Goal: Information Seeking & Learning: Learn about a topic

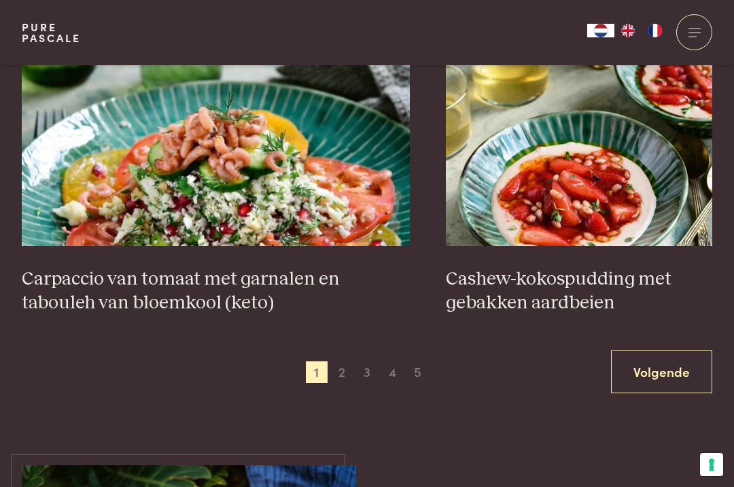
scroll to position [2485, 0]
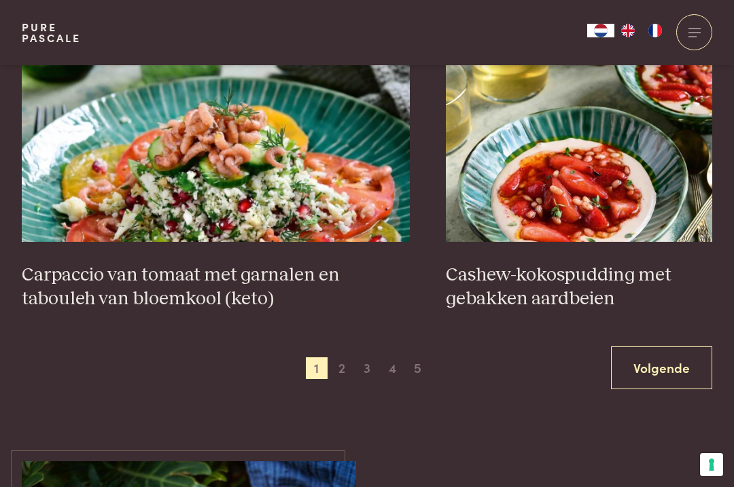
click at [686, 358] on link "Volgende" at bounding box center [661, 368] width 101 height 43
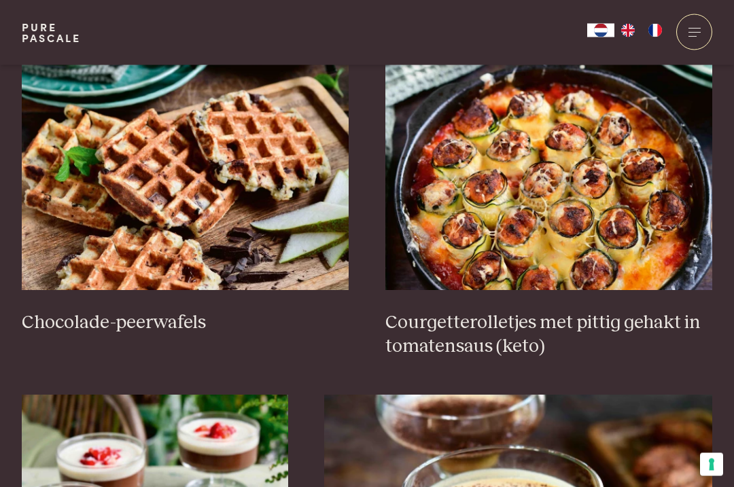
scroll to position [578, 0]
click at [670, 260] on img at bounding box center [549, 154] width 328 height 272
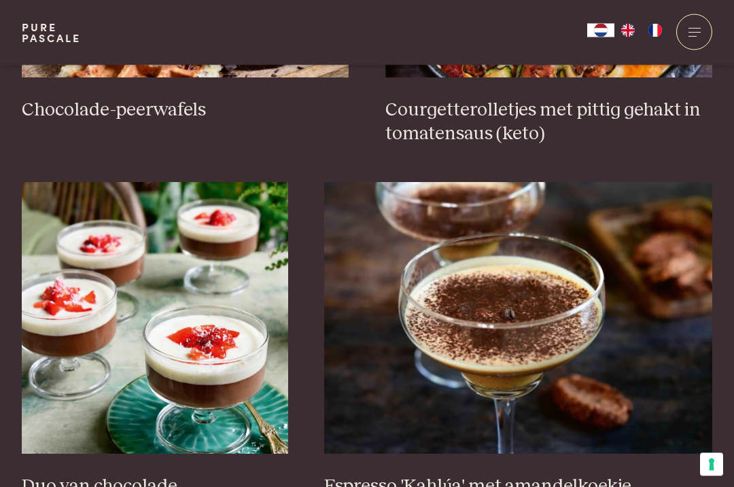
scroll to position [791, 0]
click at [583, 475] on h3 "Espresso 'Kahlúa' met amandelkoekje" at bounding box center [518, 487] width 388 height 24
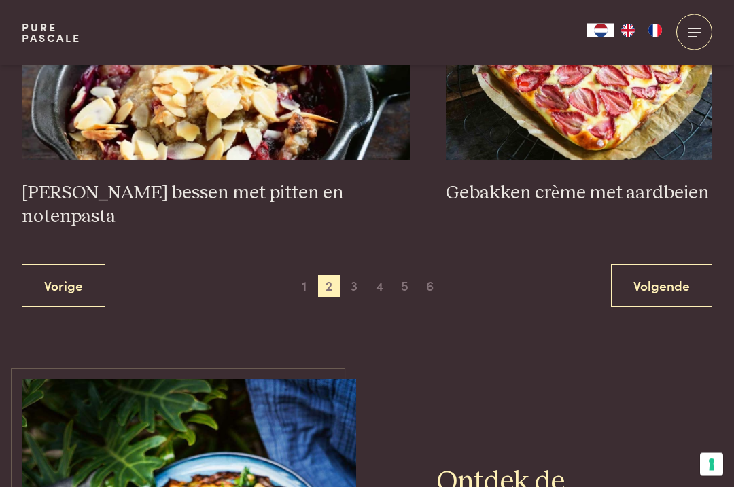
scroll to position [2567, 0]
click at [672, 264] on link "Volgende" at bounding box center [661, 285] width 101 height 43
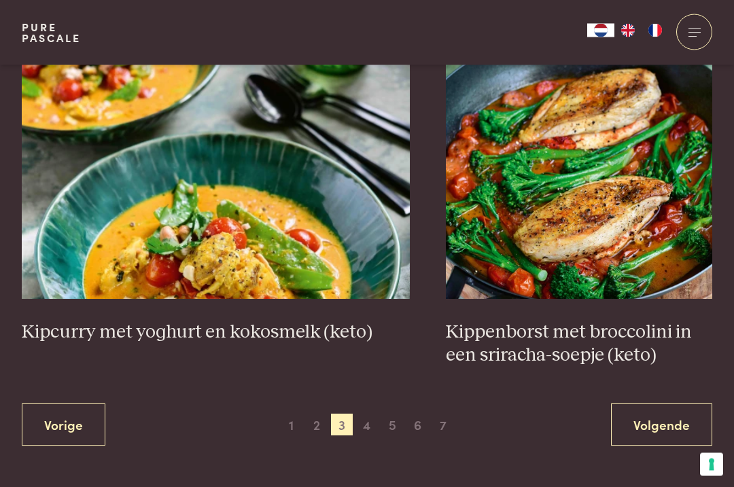
scroll to position [2452, 0]
click at [307, 325] on h3 "Kipcurry met yoghurt en kokosmelk (keto)" at bounding box center [216, 333] width 388 height 24
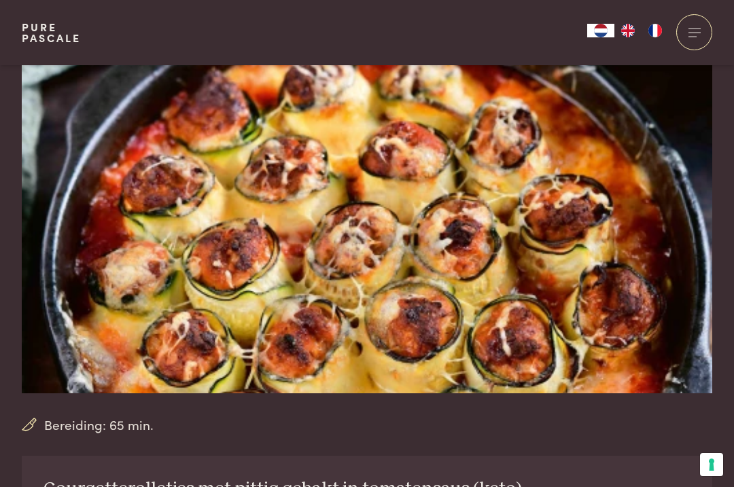
scroll to position [78, 0]
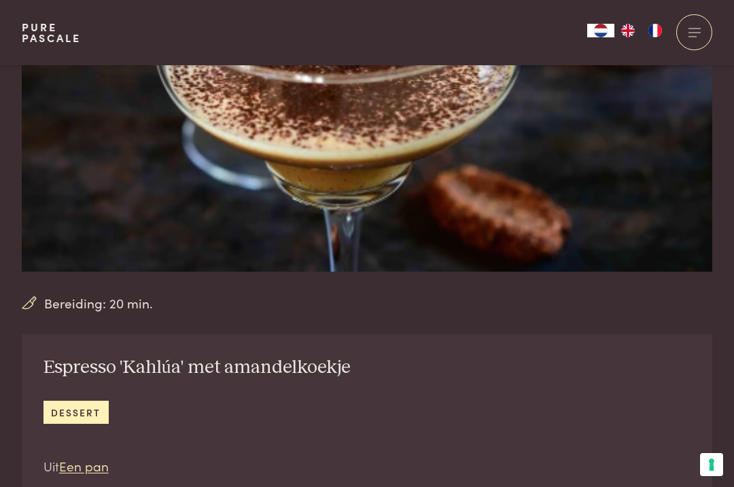
scroll to position [192, 0]
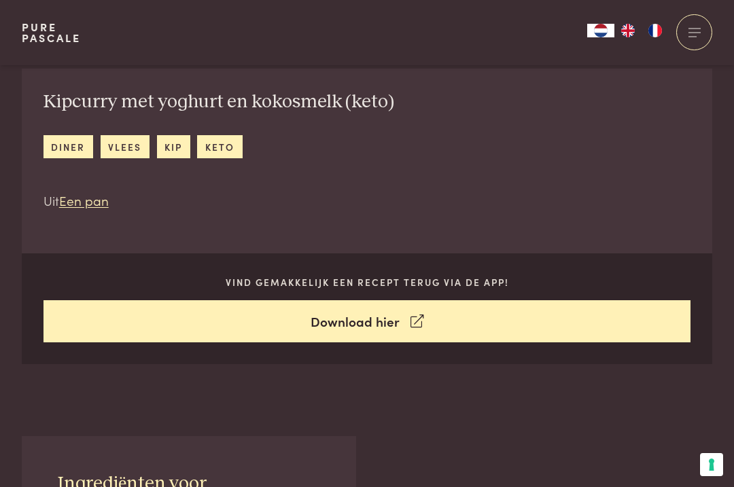
scroll to position [473, 0]
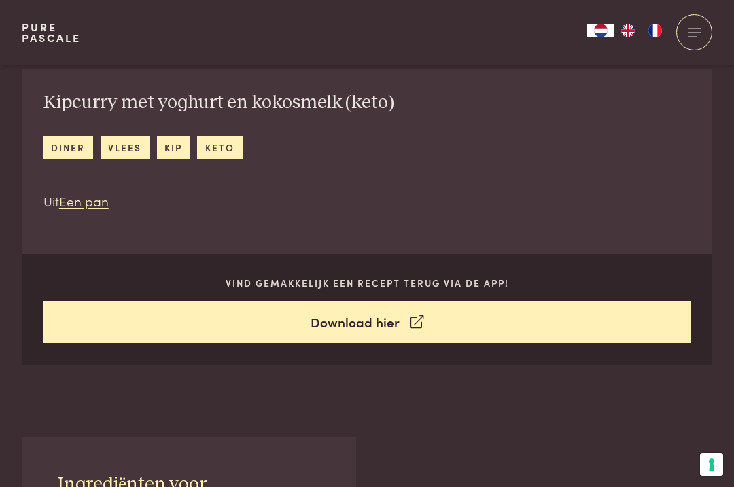
click at [458, 283] on p "Vind gemakkelijk een recept terug via de app!" at bounding box center [368, 283] width 648 height 14
click at [398, 322] on link "Download hier" at bounding box center [368, 322] width 648 height 43
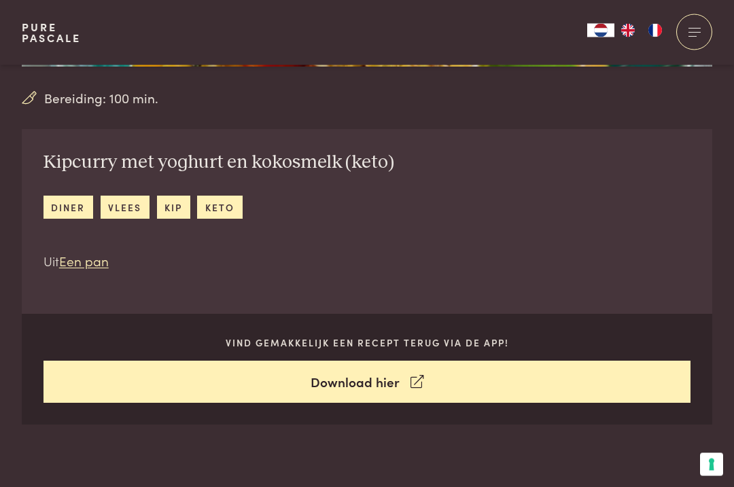
scroll to position [411, 0]
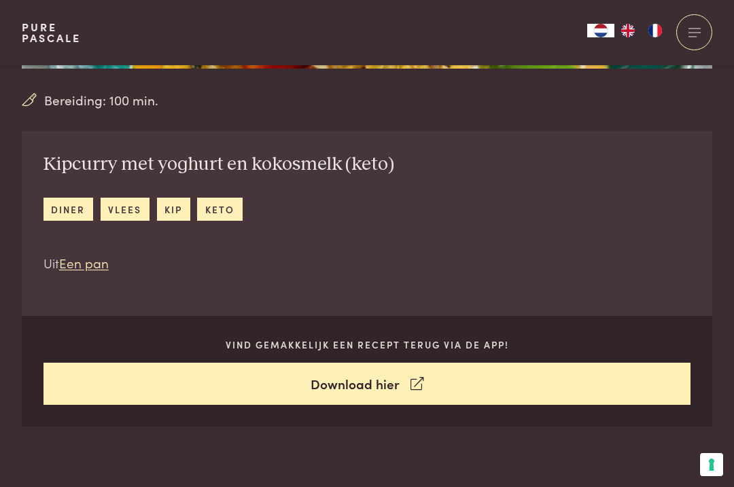
click at [120, 205] on link "vlees" at bounding box center [125, 209] width 49 height 22
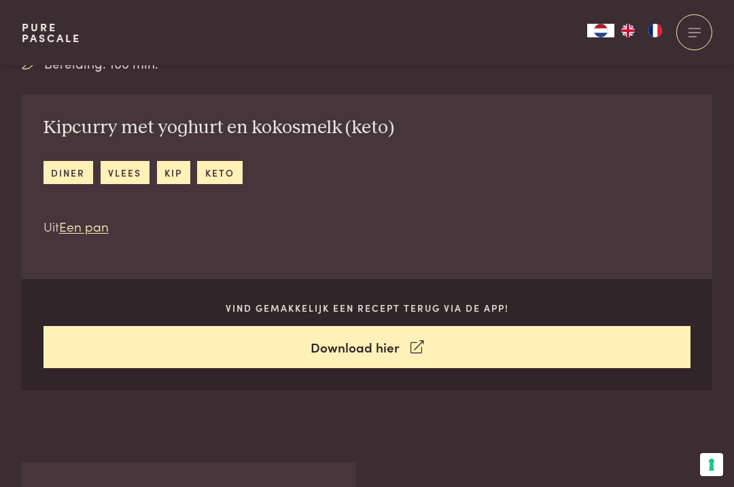
click at [173, 169] on link "kip" at bounding box center [173, 172] width 33 height 22
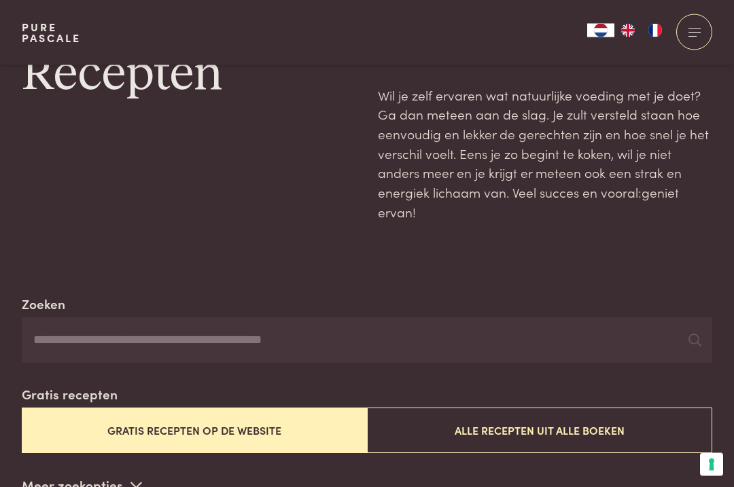
scroll to position [49, 0]
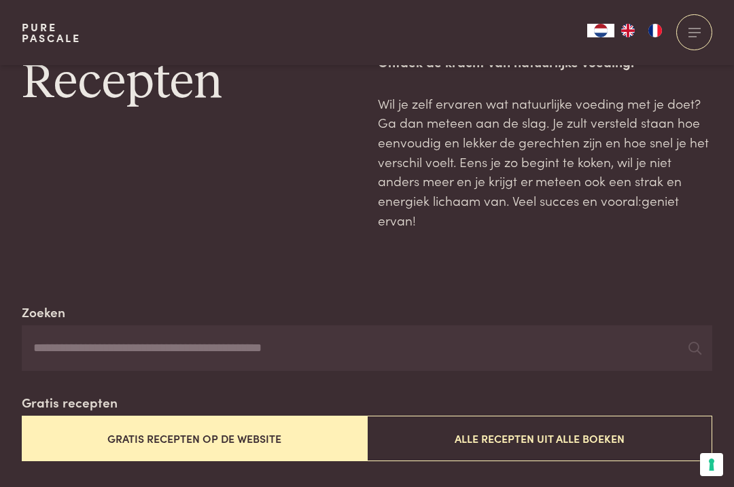
click at [88, 435] on button "Gratis recepten op de website" at bounding box center [194, 439] width 345 height 46
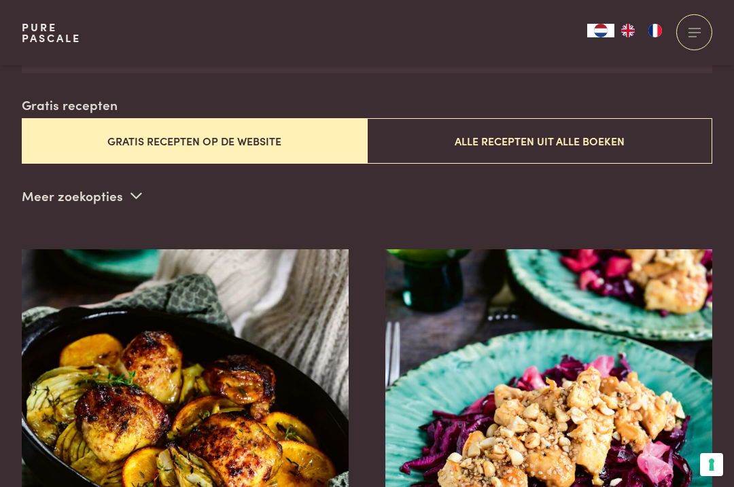
scroll to position [347, 0]
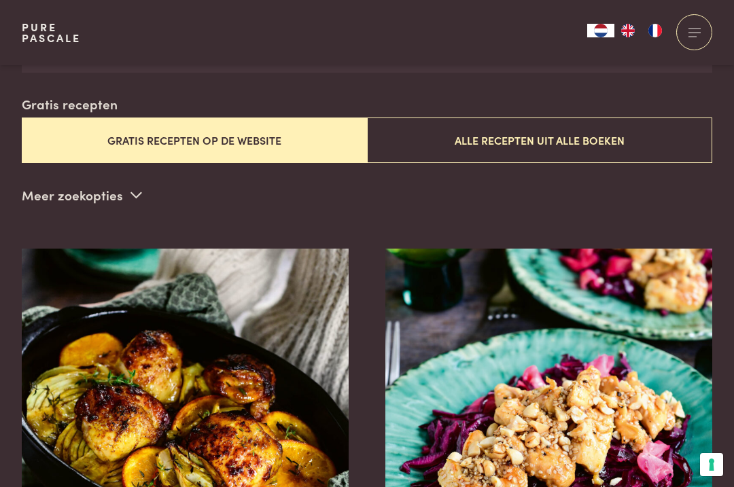
click at [633, 139] on button "Alle recepten uit alle boeken" at bounding box center [539, 141] width 345 height 46
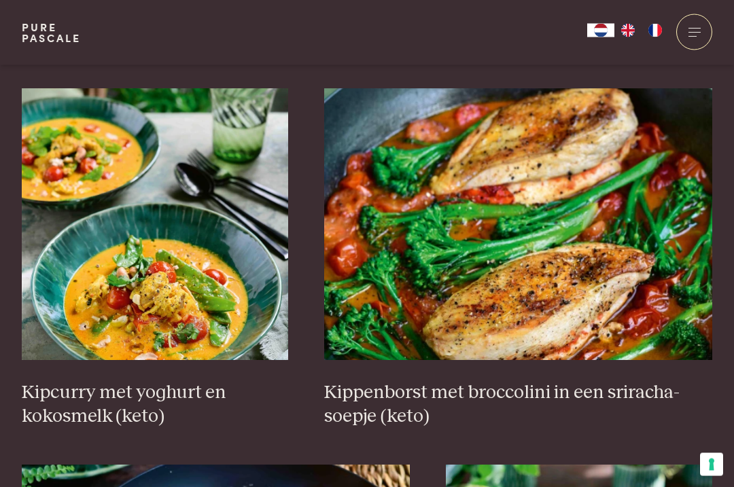
scroll to position [884, 0]
click at [70, 389] on h3 "Kipcurry met yoghurt en kokosmelk (keto)" at bounding box center [155, 404] width 266 height 47
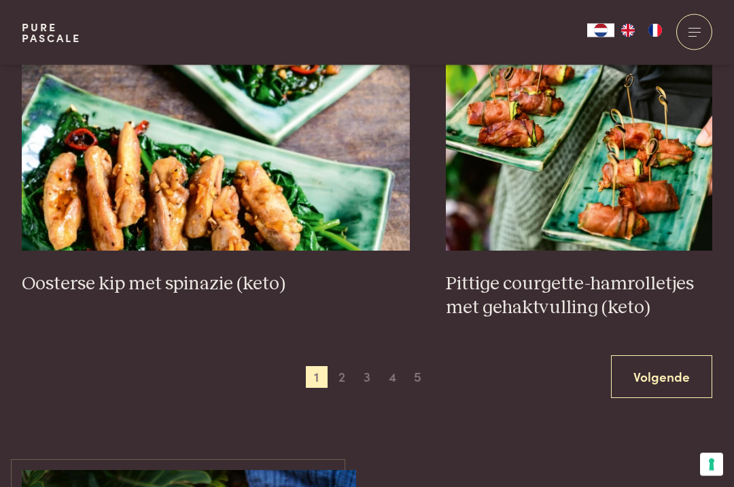
scroll to position [2477, 0]
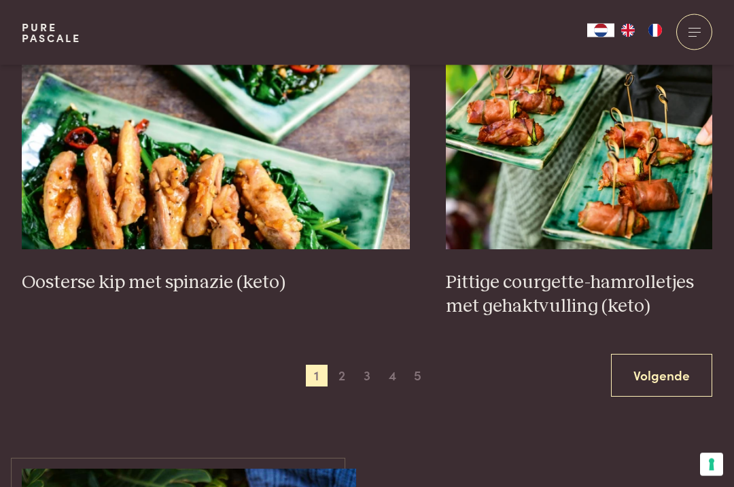
click at [676, 367] on link "Volgende" at bounding box center [661, 376] width 101 height 43
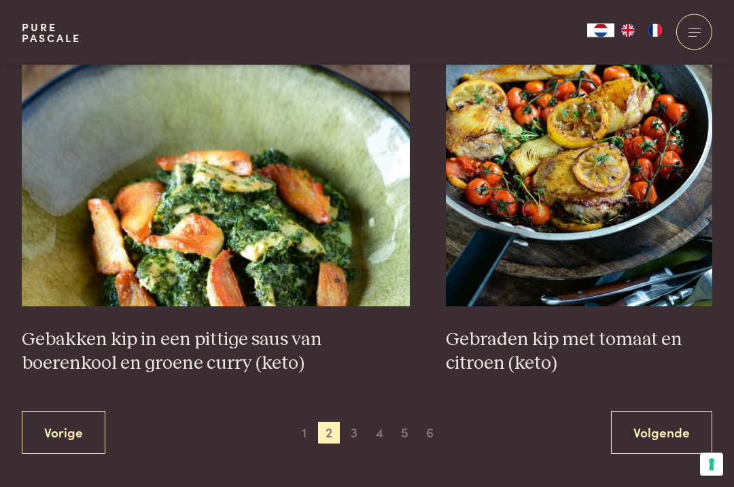
scroll to position [2421, 0]
click at [670, 419] on link "Volgende" at bounding box center [661, 432] width 101 height 43
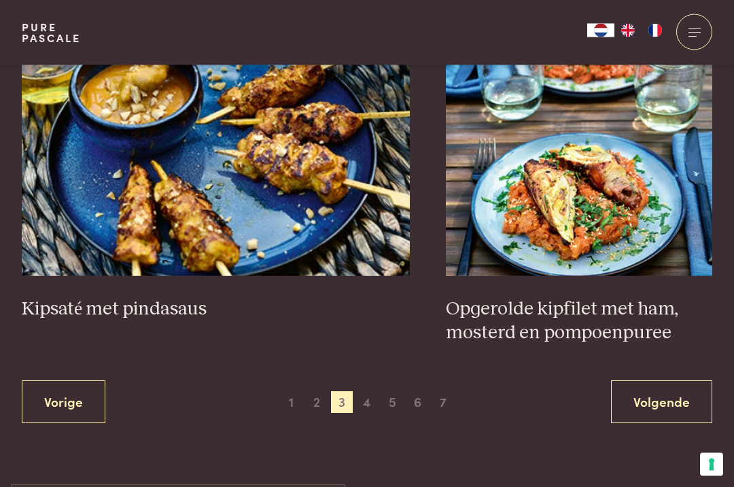
scroll to position [2498, 0]
click at [680, 381] on link "Volgende" at bounding box center [661, 402] width 101 height 43
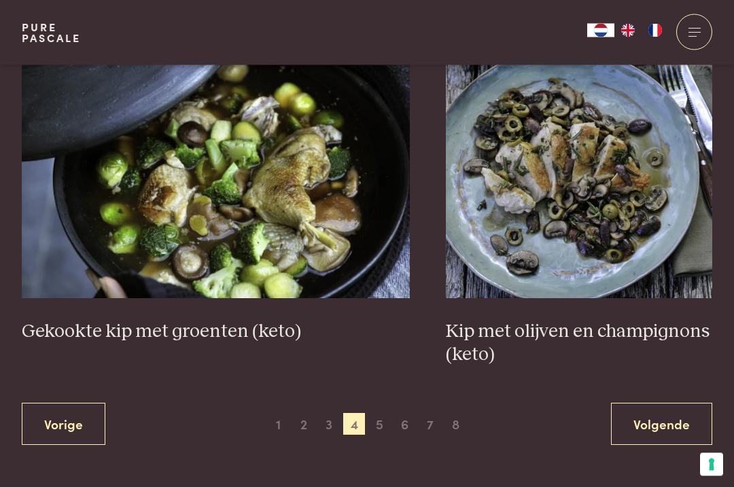
scroll to position [2453, 0]
click at [673, 419] on link "Volgende" at bounding box center [661, 423] width 101 height 43
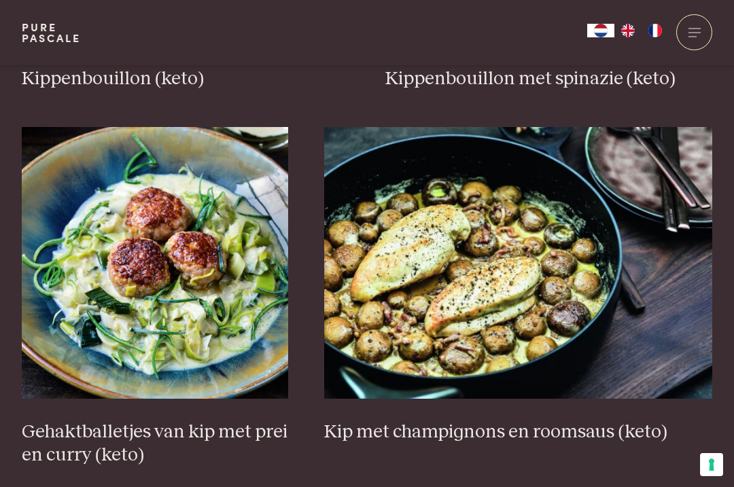
scroll to position [874, 0]
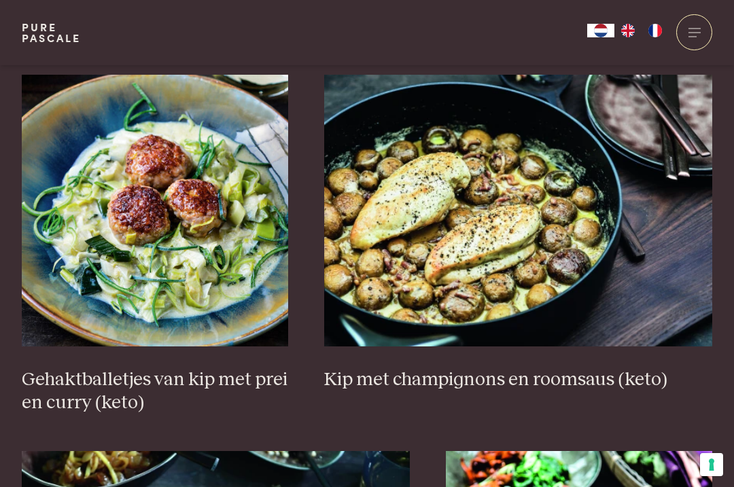
click at [581, 373] on h3 "Kip met champignons en roomsaus (keto)" at bounding box center [518, 380] width 388 height 24
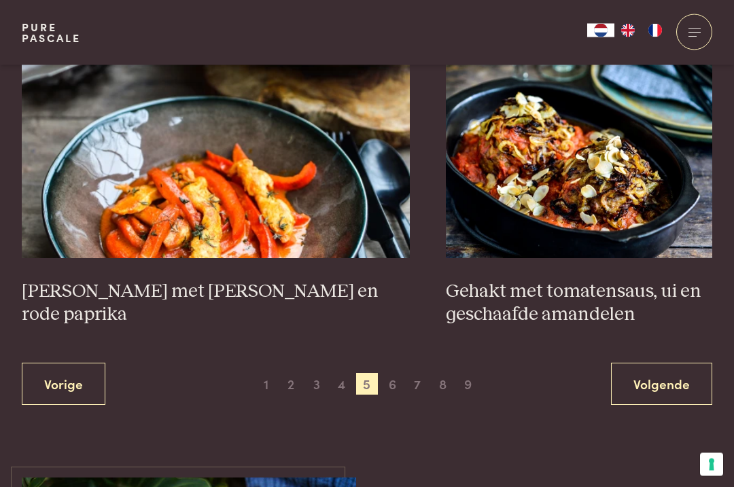
scroll to position [2445, 0]
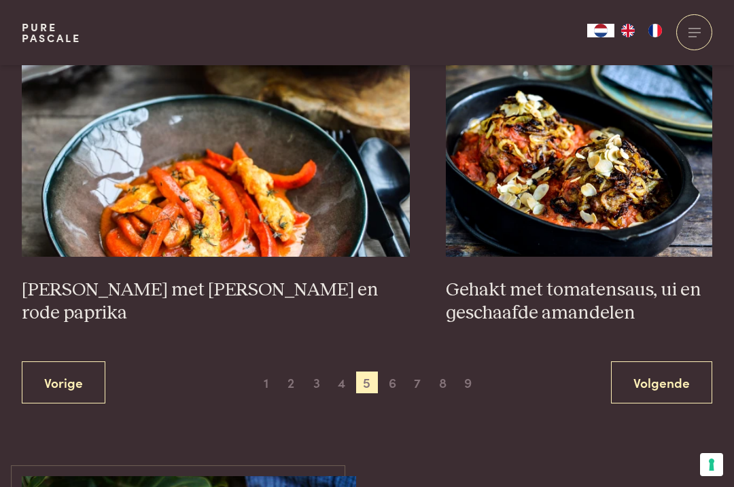
click at [691, 379] on link "Volgende" at bounding box center [661, 383] width 101 height 43
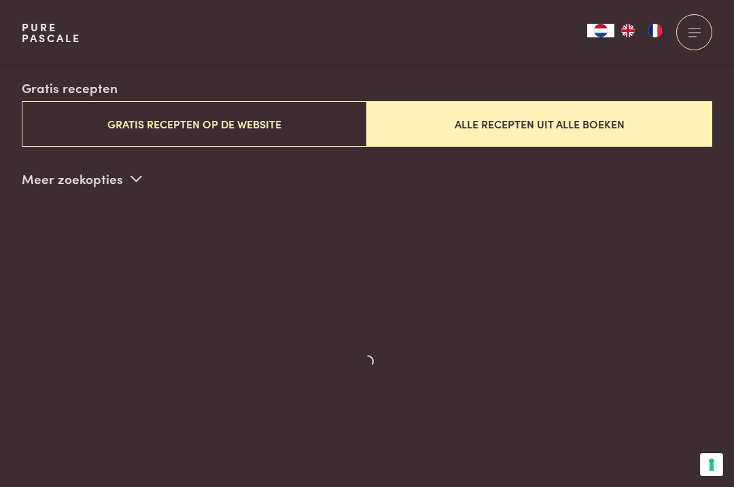
scroll to position [347, 0]
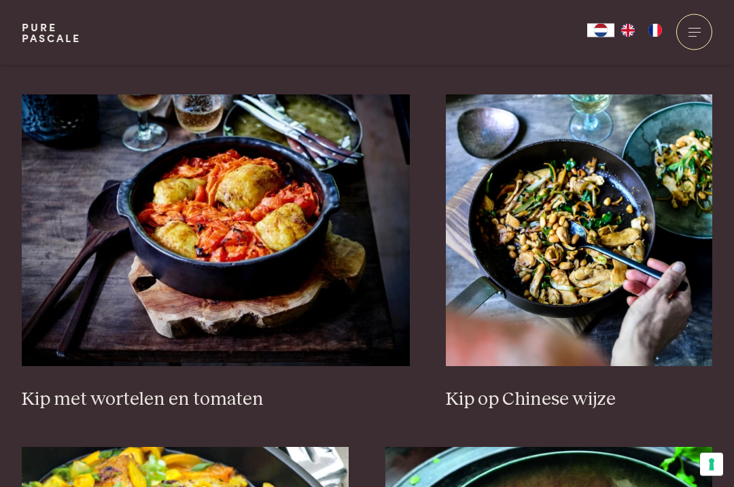
scroll to position [1270, 0]
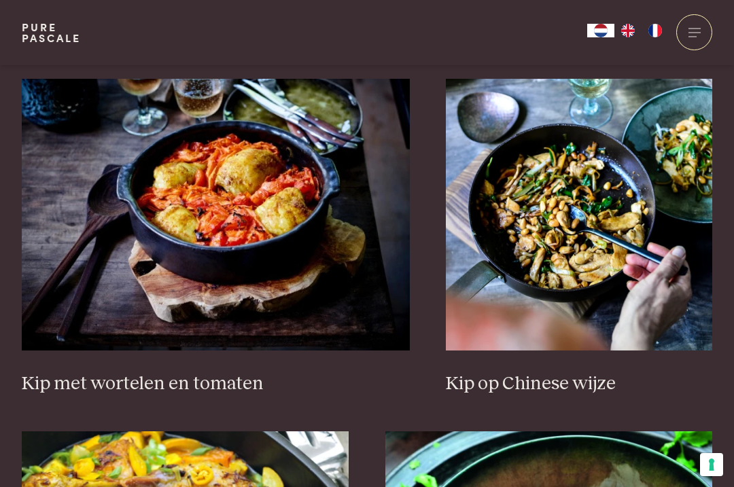
click at [607, 384] on h3 "Kip op Chinese wijze" at bounding box center [579, 385] width 266 height 24
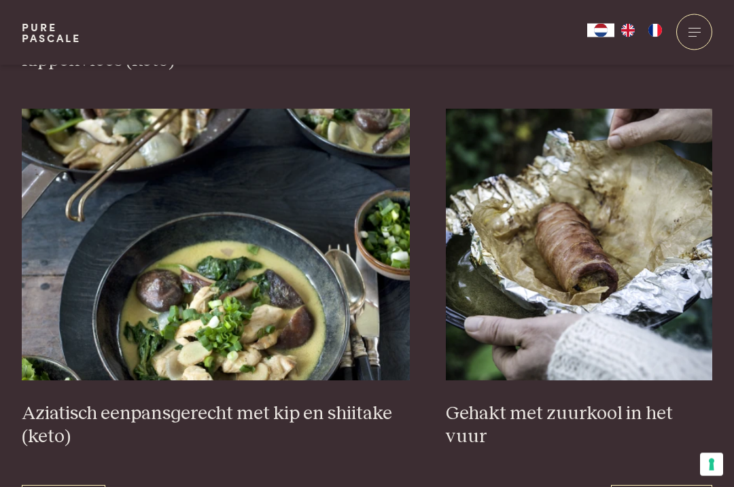
scroll to position [2347, 0]
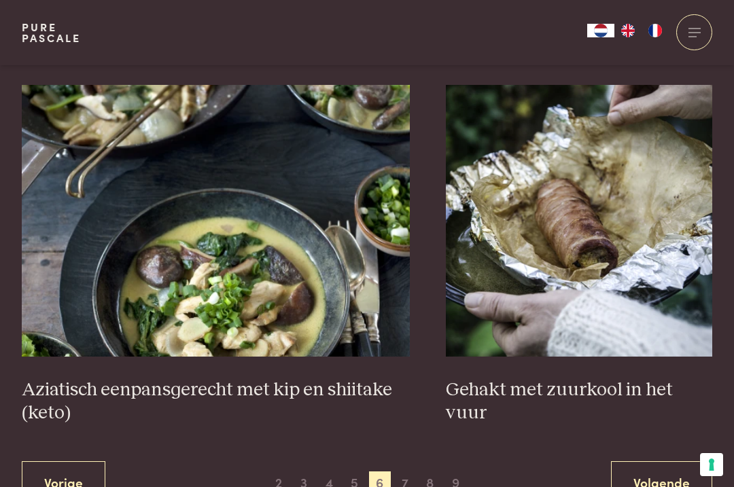
click at [676, 474] on link "Volgende" at bounding box center [661, 483] width 101 height 43
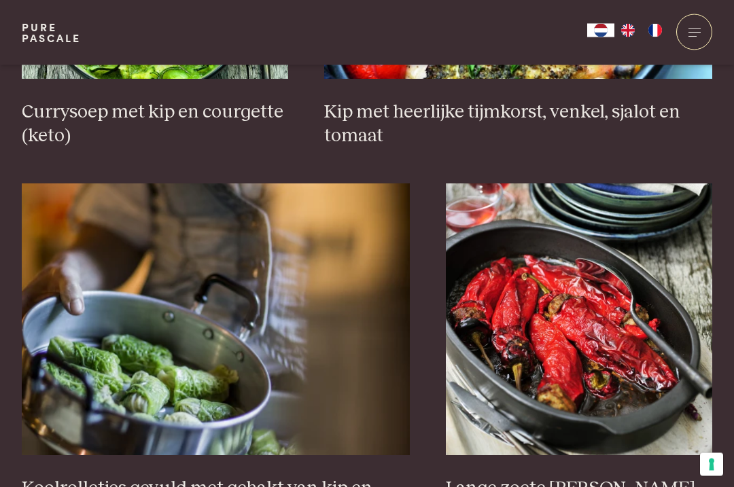
scroll to position [2272, 0]
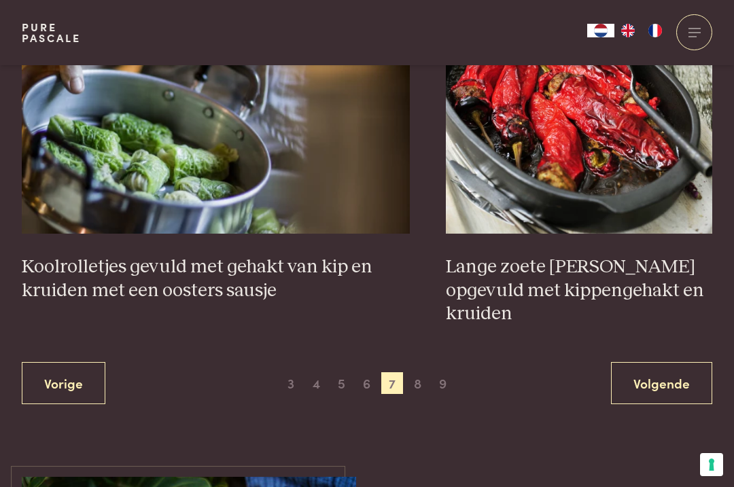
click at [677, 362] on link "Volgende" at bounding box center [661, 383] width 101 height 43
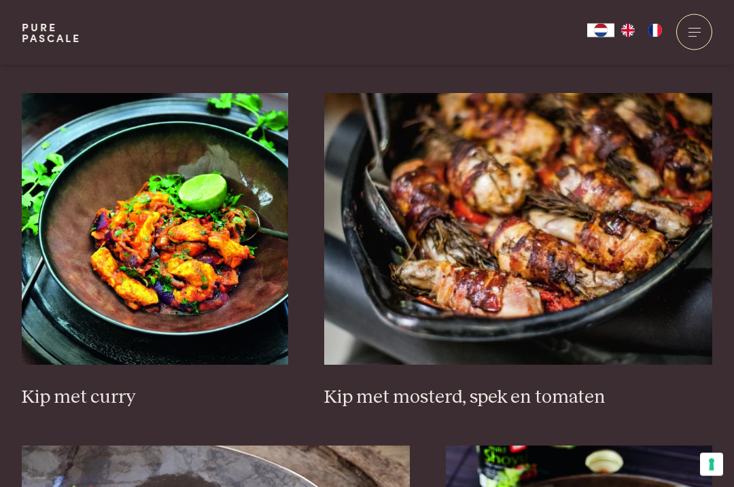
scroll to position [880, 0]
click at [621, 302] on img at bounding box center [518, 229] width 388 height 272
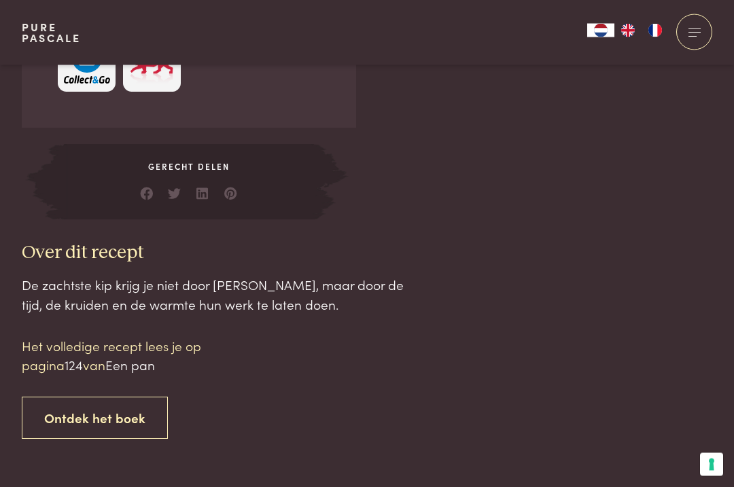
scroll to position [1275, 0]
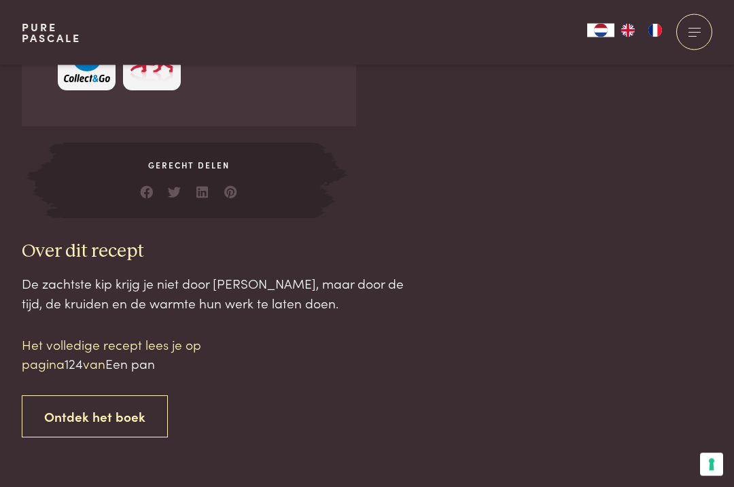
click at [41, 341] on p "Het volledige recept lees je op pagina 124 van Een pan" at bounding box center [137, 355] width 231 height 39
click at [52, 409] on link "Ontdek het boek" at bounding box center [95, 417] width 146 height 43
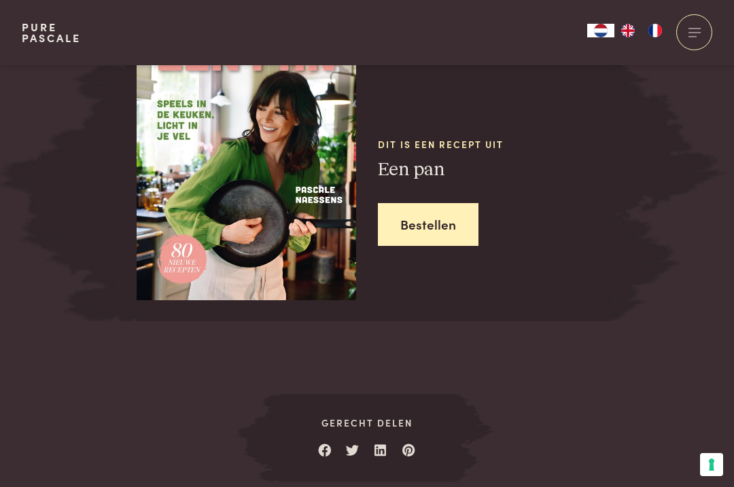
scroll to position [1846, 0]
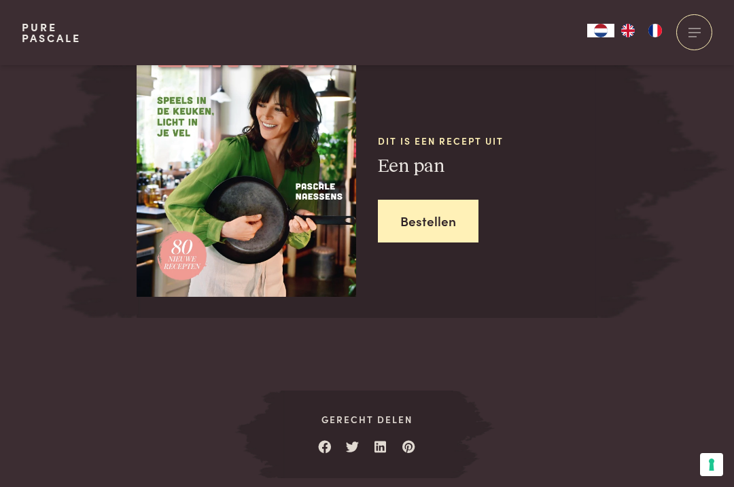
scroll to position [1835, 0]
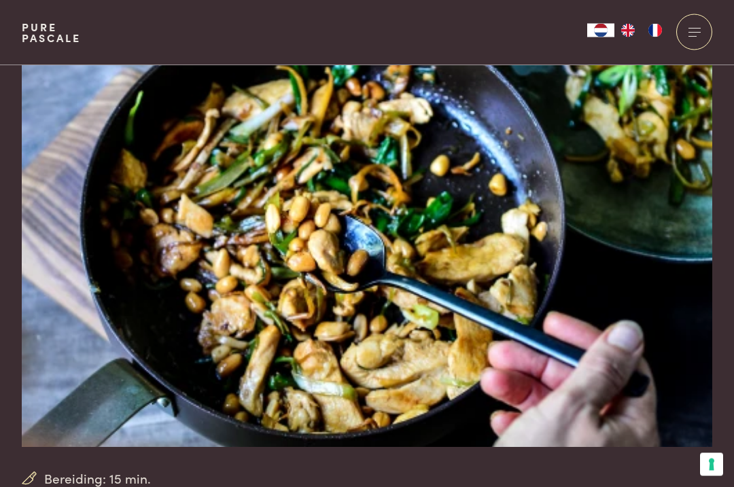
scroll to position [28, 0]
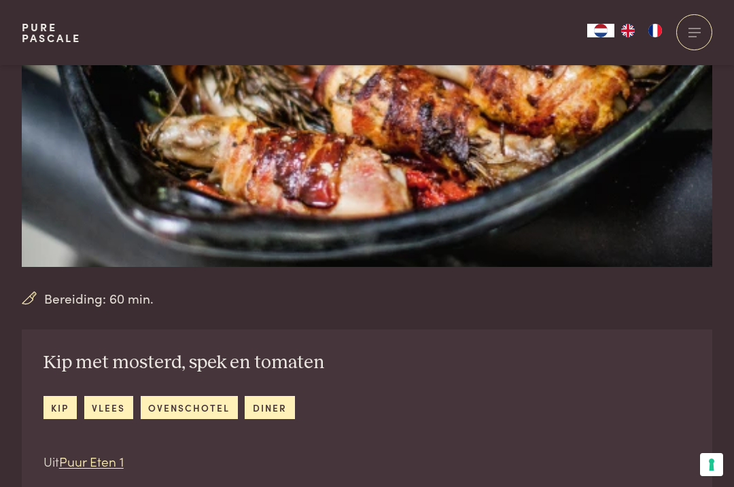
scroll to position [196, 0]
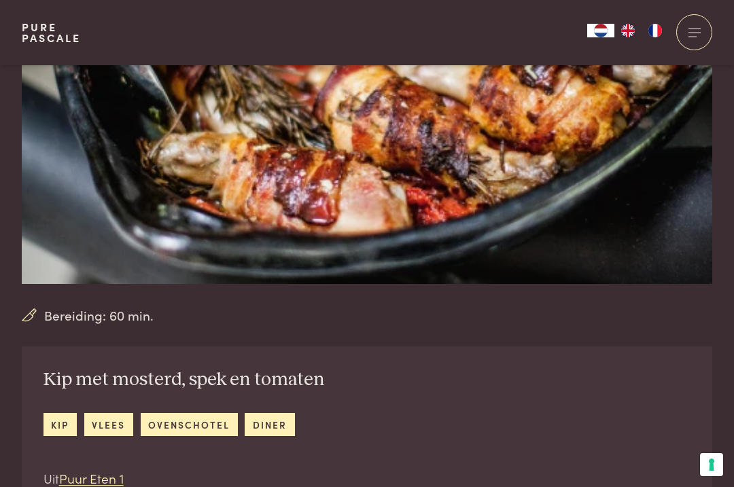
click at [171, 416] on link "ovenschotel" at bounding box center [189, 424] width 97 height 22
click at [99, 417] on link "vlees" at bounding box center [108, 424] width 49 height 22
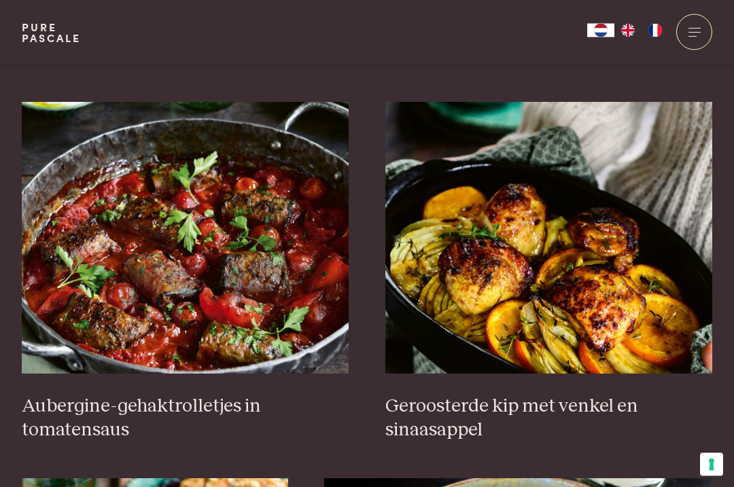
scroll to position [495, 0]
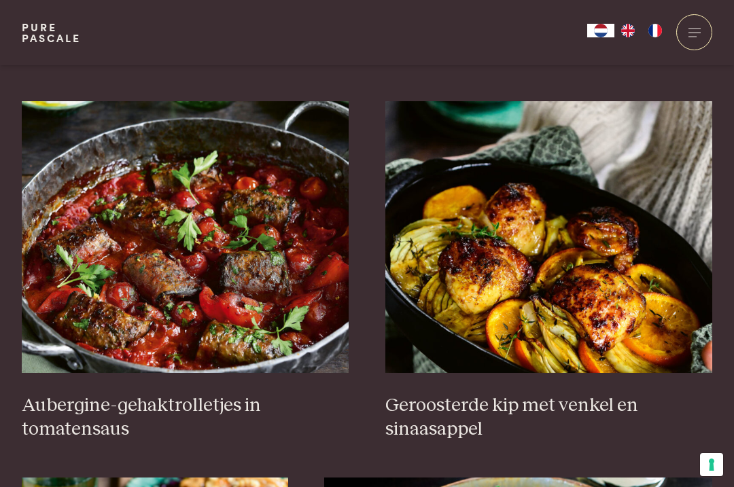
click at [101, 338] on img at bounding box center [186, 237] width 328 height 272
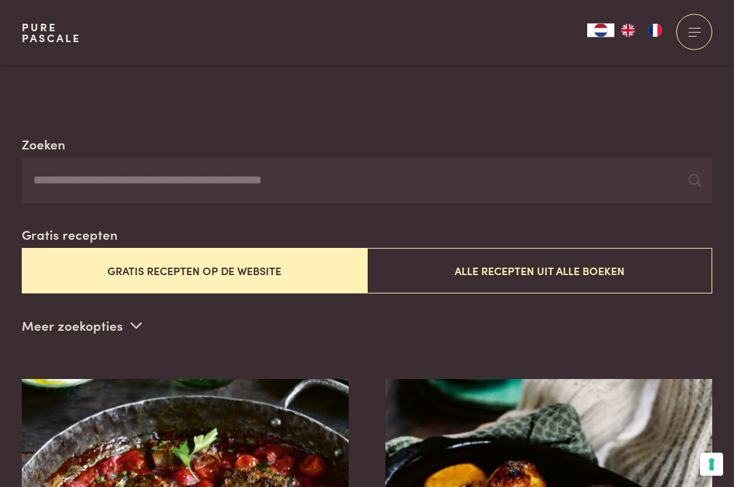
scroll to position [155, 0]
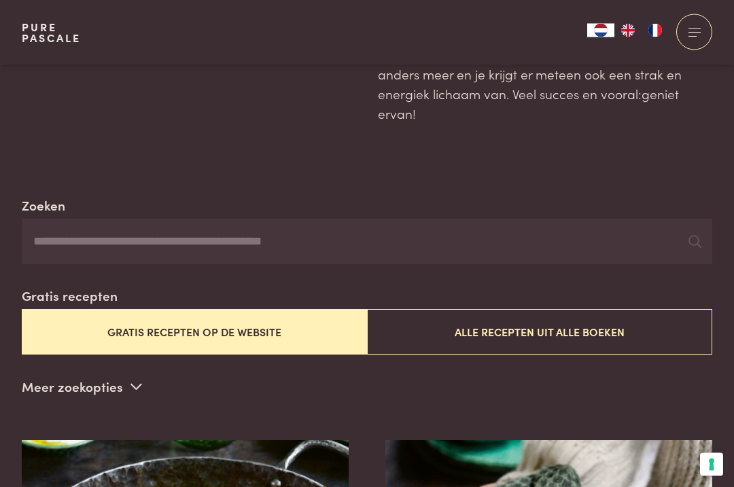
click at [609, 331] on button "Alle recepten uit alle boeken" at bounding box center [539, 333] width 345 height 46
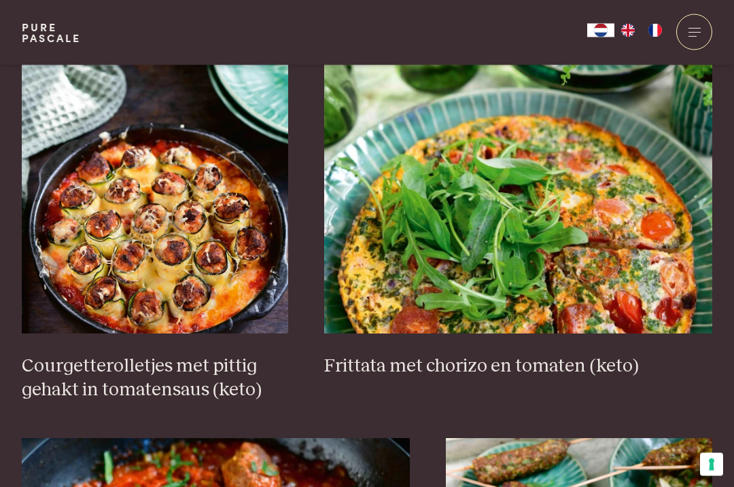
scroll to position [924, 0]
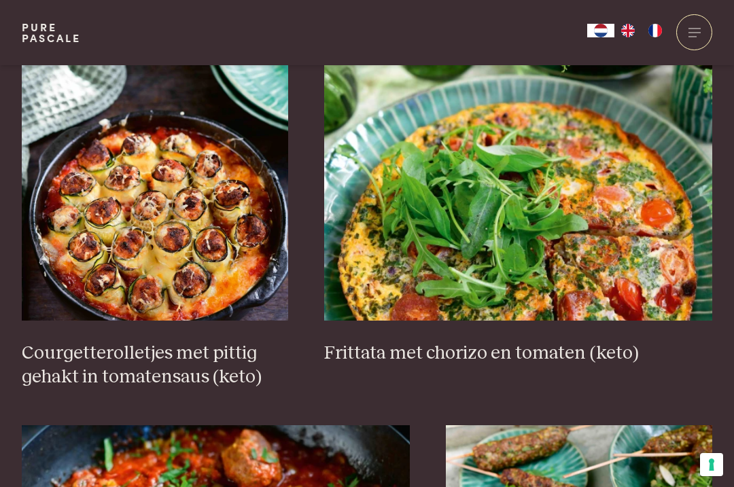
click at [65, 358] on h3 "Courgetterolletjes met pittig gehakt in tomatensaus (keto)" at bounding box center [155, 365] width 266 height 47
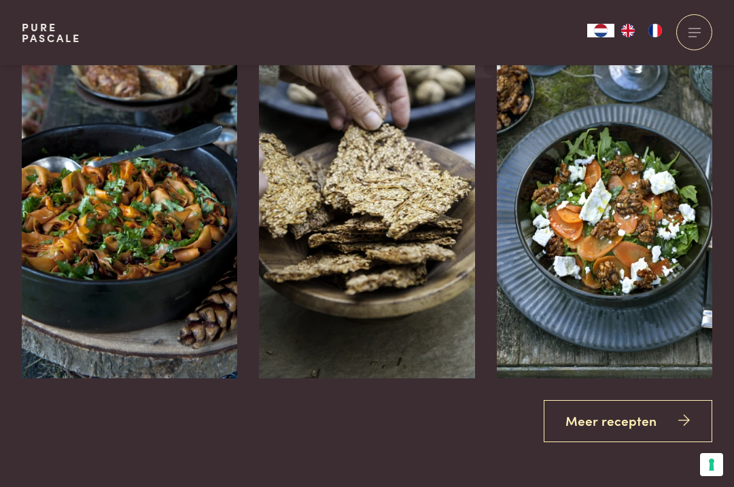
scroll to position [2325, 0]
